Goal: Download file/media

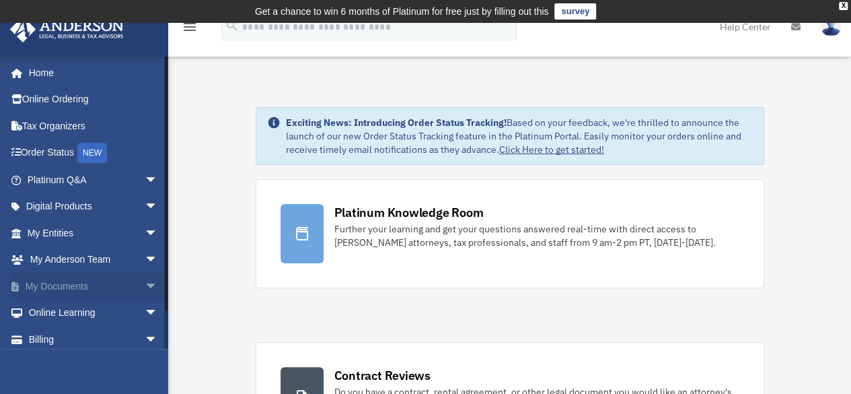
click at [145, 284] on span "arrow_drop_down" at bounding box center [158, 287] width 27 height 28
click at [54, 312] on link "Box" at bounding box center [99, 312] width 160 height 27
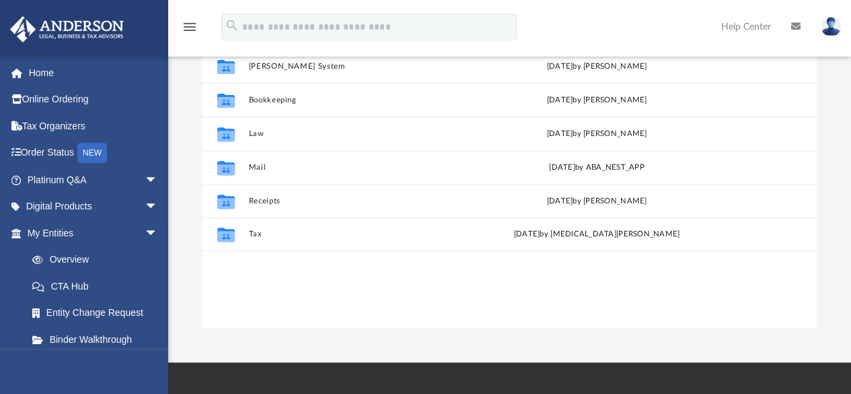
scroll to position [202, 0]
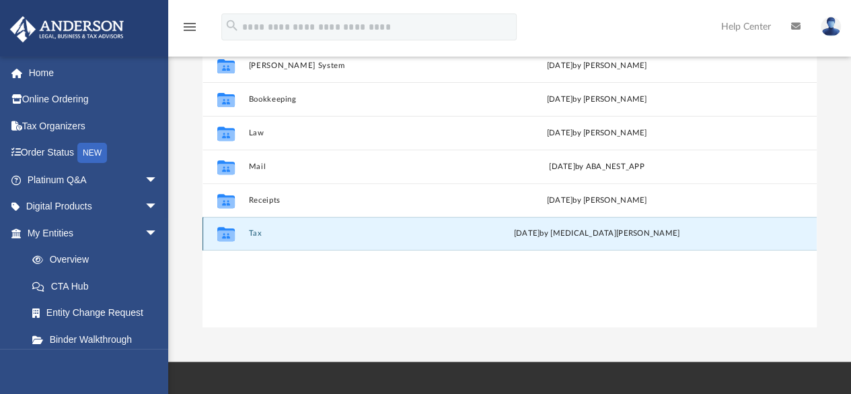
click at [256, 232] on button "Tax" at bounding box center [362, 233] width 228 height 9
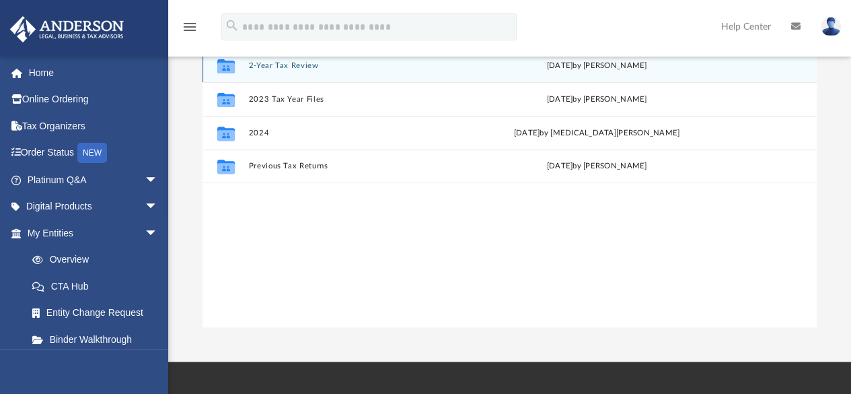
scroll to position [135, 0]
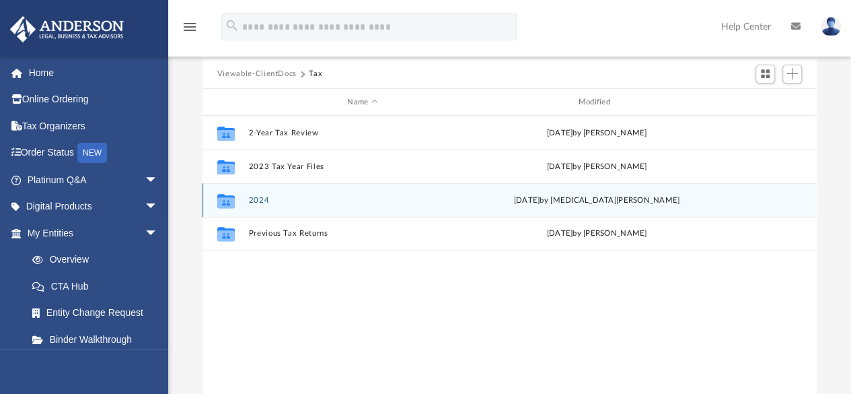
click at [260, 202] on button "2024" at bounding box center [362, 200] width 228 height 9
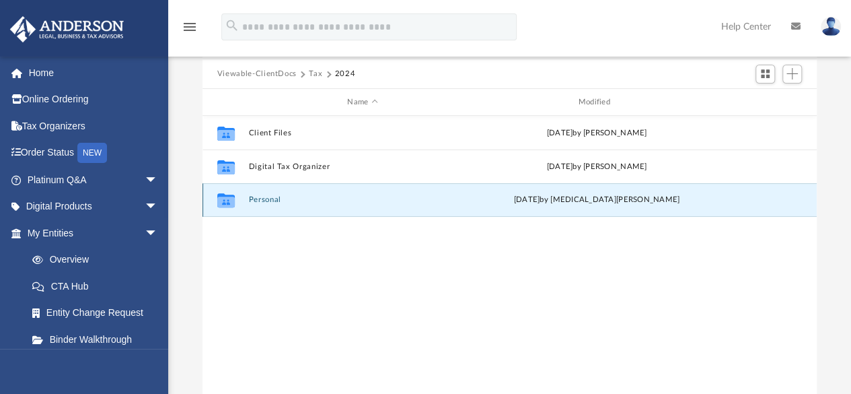
click at [260, 201] on button "Personal" at bounding box center [362, 200] width 228 height 9
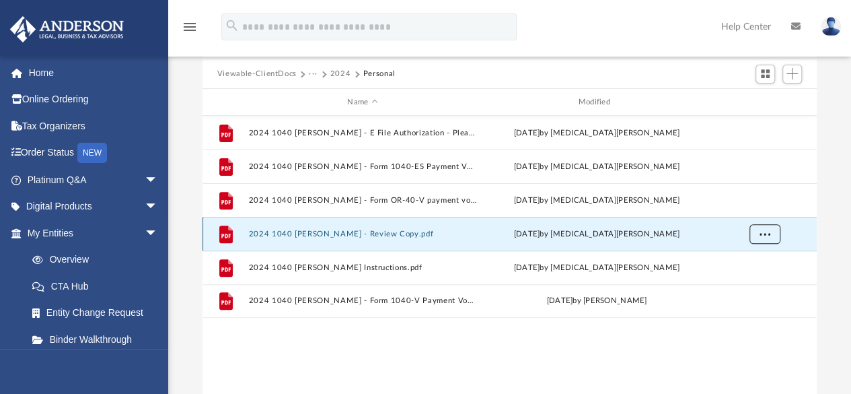
click at [763, 232] on span "More options" at bounding box center [764, 233] width 11 height 7
click at [752, 282] on li "Download" at bounding box center [752, 282] width 39 height 14
